Goal: Check status

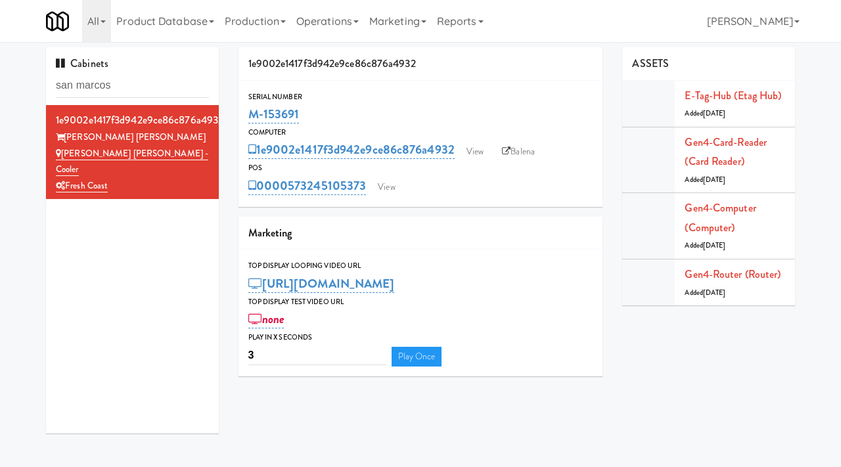
scroll to position [12, 0]
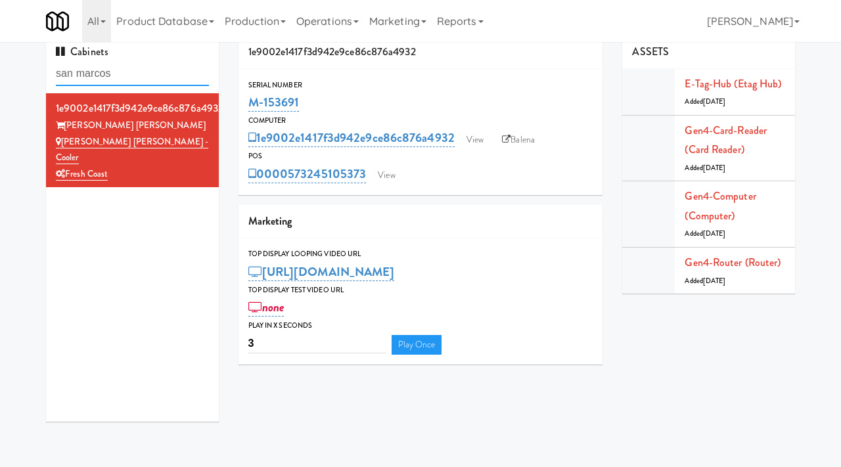
click at [148, 78] on input "san marcos" at bounding box center [132, 74] width 153 height 24
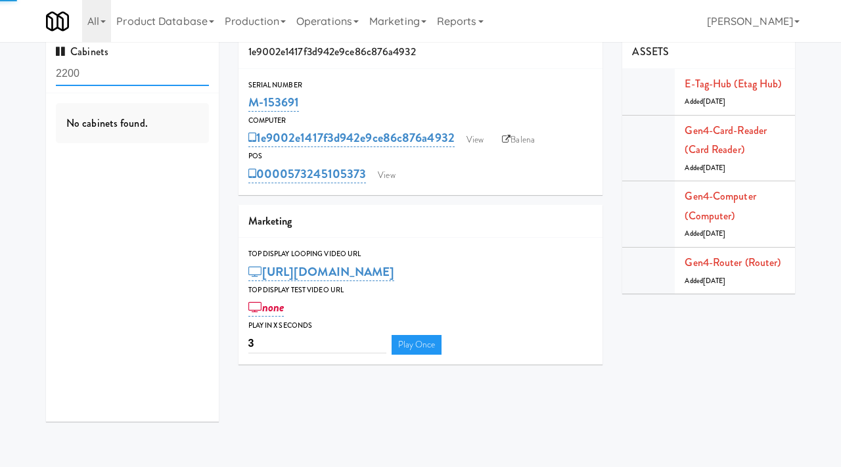
type input "2200"
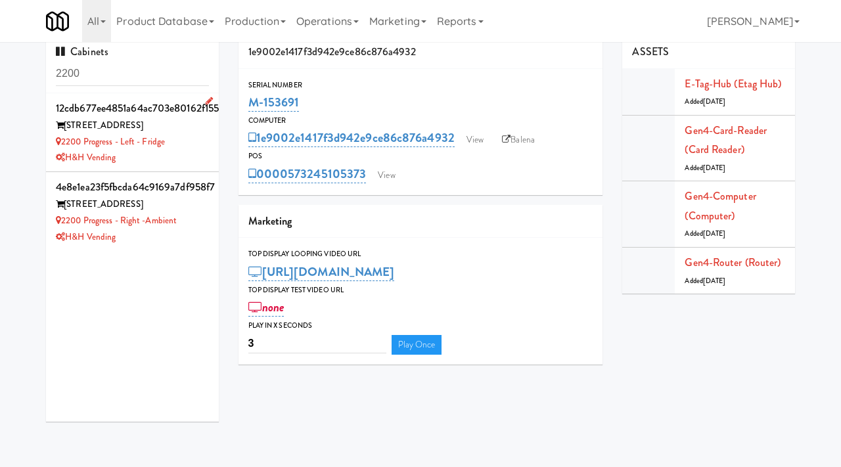
click at [187, 162] on div "H&H Vending" at bounding box center [132, 158] width 153 height 16
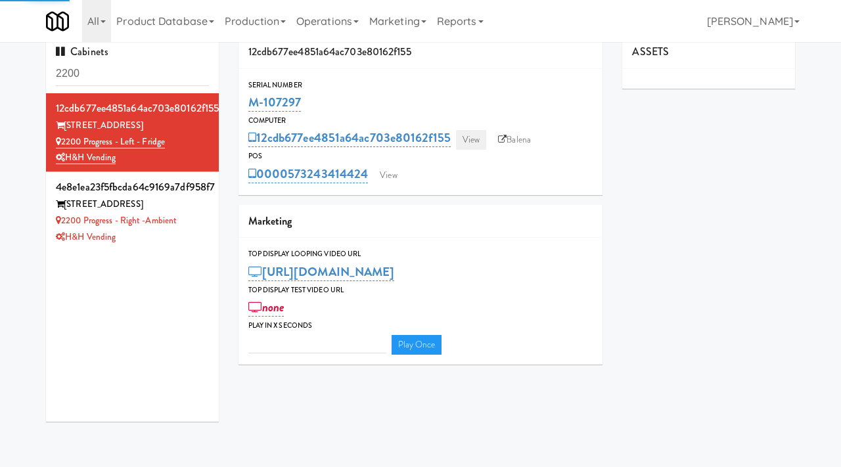
type input "3"
click at [480, 137] on link "View" at bounding box center [471, 140] width 30 height 20
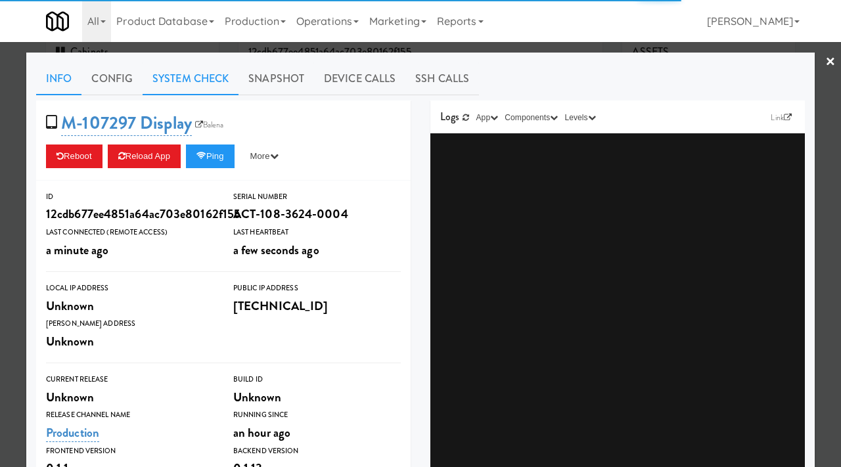
click at [181, 72] on link "System Check" at bounding box center [191, 78] width 96 height 33
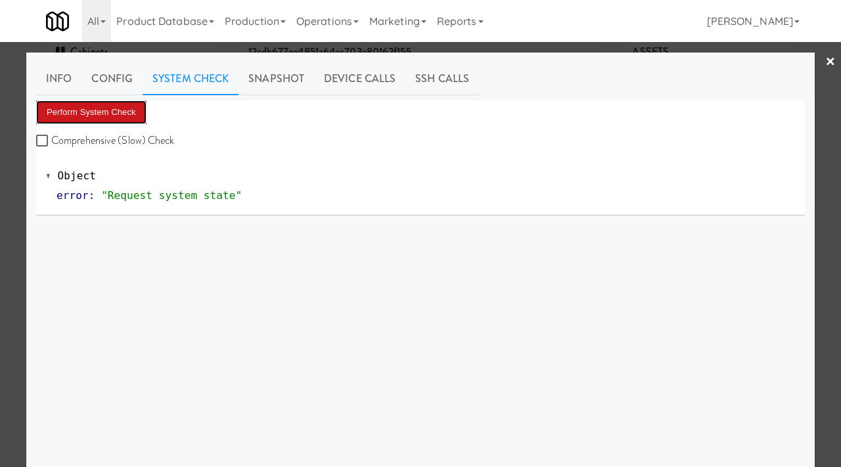
click at [111, 114] on button "Perform System Check" at bounding box center [91, 113] width 110 height 24
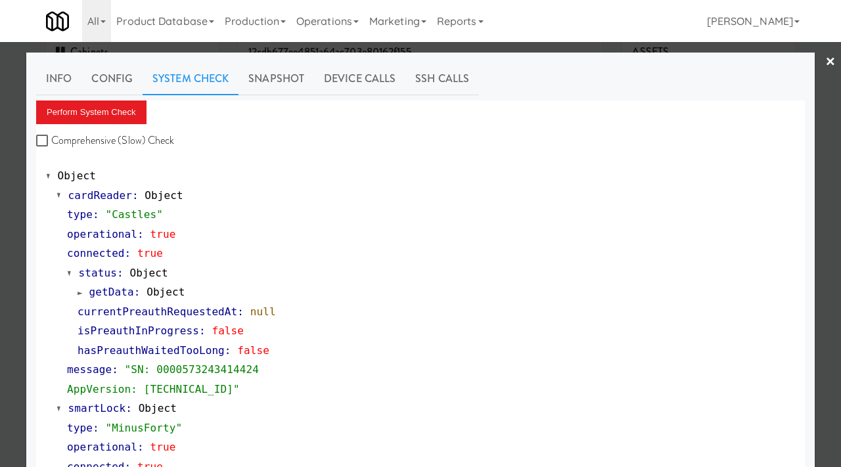
click at [0, 243] on div at bounding box center [420, 233] width 841 height 467
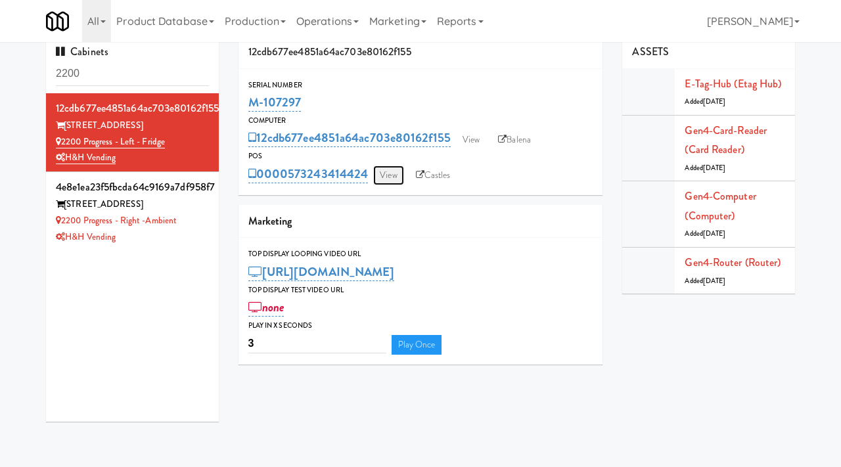
click at [394, 179] on link "View" at bounding box center [388, 176] width 30 height 20
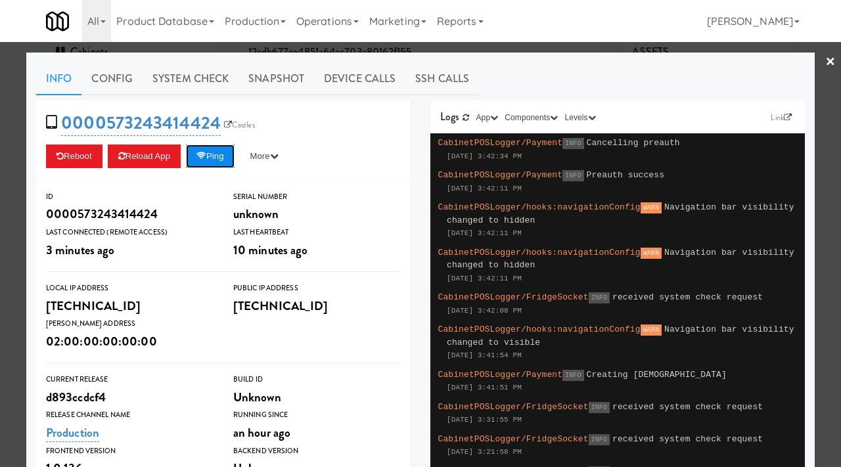
click at [227, 146] on button "Ping" at bounding box center [210, 157] width 49 height 24
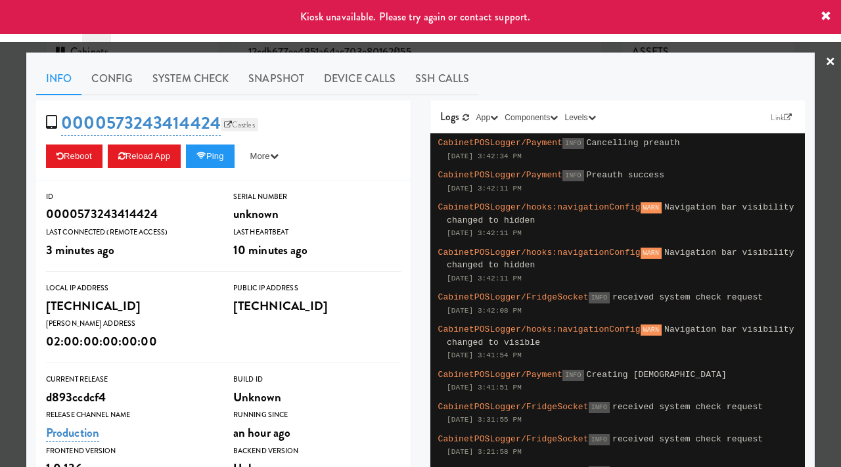
click at [246, 124] on link "Castles" at bounding box center [239, 124] width 37 height 13
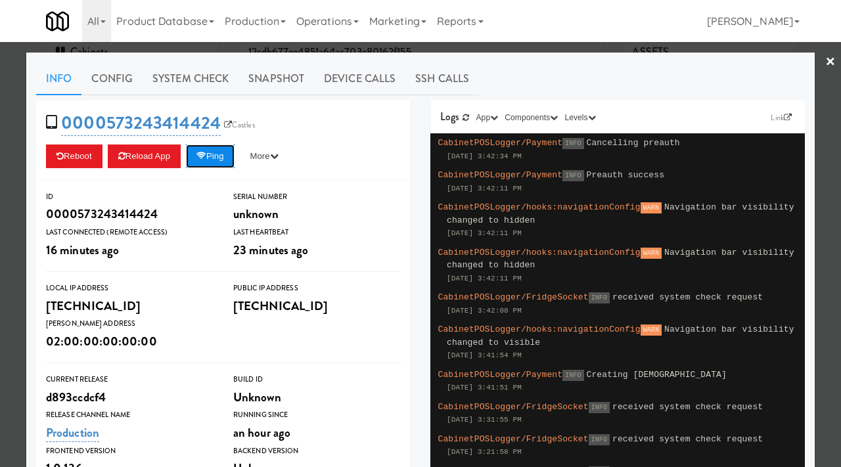
click at [218, 159] on button "Ping" at bounding box center [210, 157] width 49 height 24
click at [208, 149] on button "Ping" at bounding box center [210, 157] width 49 height 24
